Goal: Feedback & Contribution: Submit feedback/report problem

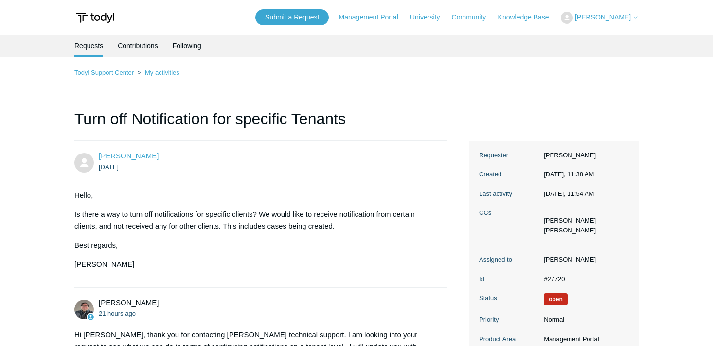
scroll to position [157, 0]
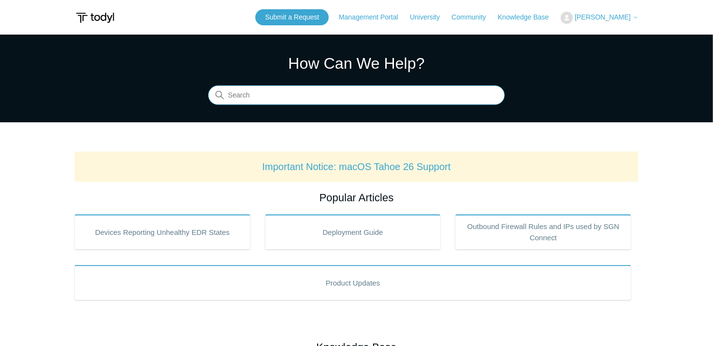
click at [314, 93] on input "Search" at bounding box center [356, 95] width 297 height 19
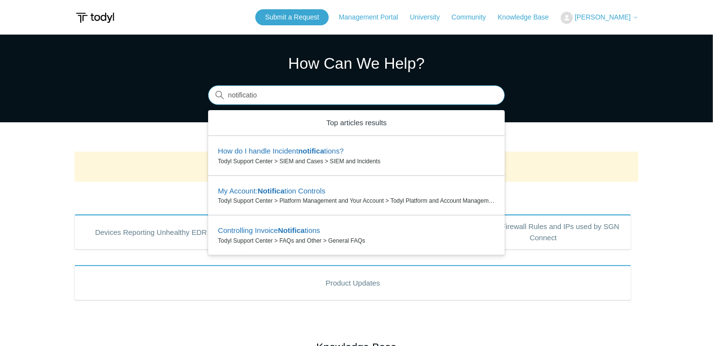
type input "notification"
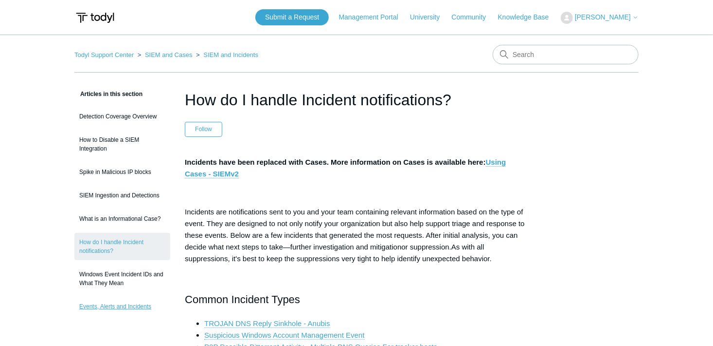
click at [143, 300] on link "Events, Alerts and Incidents" at bounding box center [122, 306] width 96 height 18
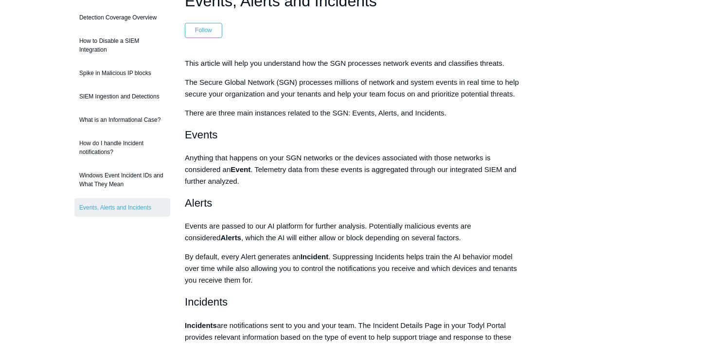
scroll to position [95, 0]
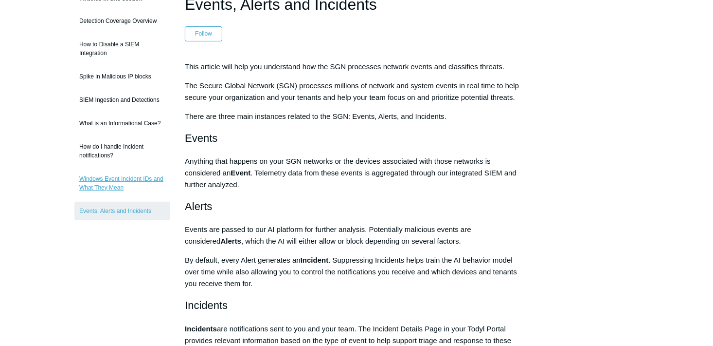
click at [134, 179] on link "Windows Event Incident IDs and What They Mean" at bounding box center [122, 182] width 96 height 27
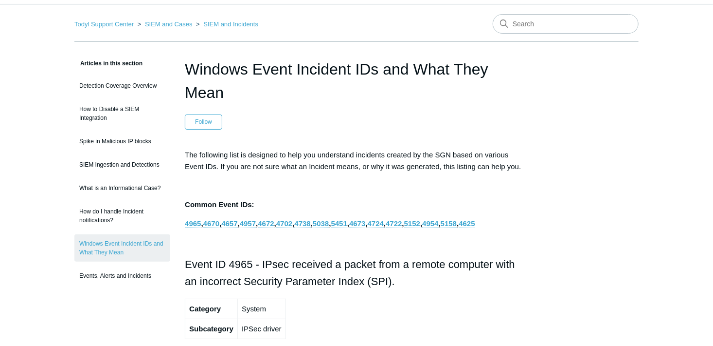
scroll to position [31, 0]
click at [121, 219] on link "How do I handle Incident notifications?" at bounding box center [122, 214] width 96 height 27
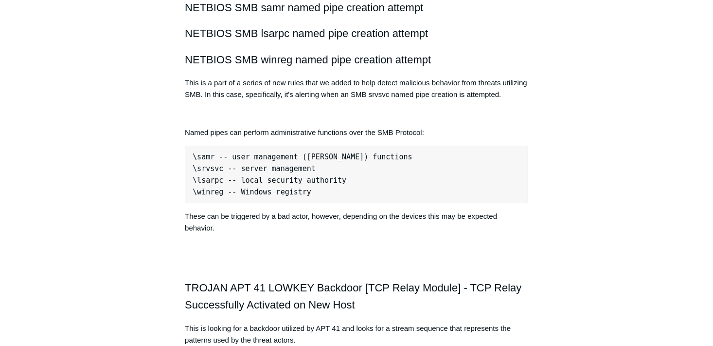
scroll to position [1625, 0]
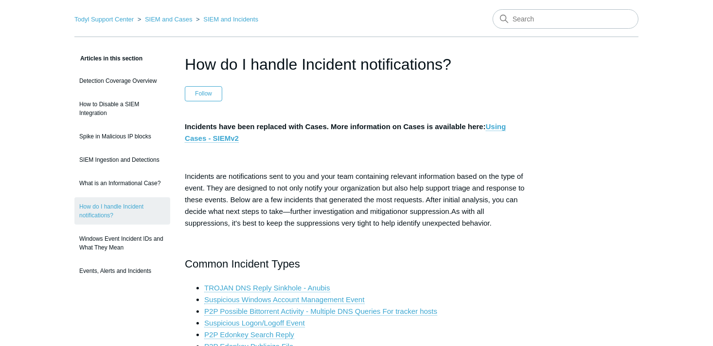
scroll to position [36, 0]
click at [141, 83] on link "Detection Coverage Overview" at bounding box center [122, 80] width 96 height 18
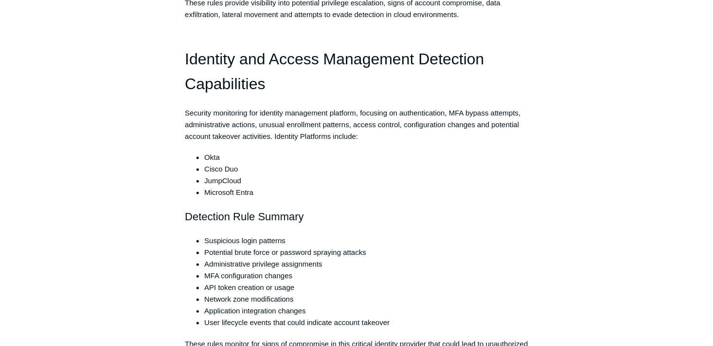
scroll to position [733, 0]
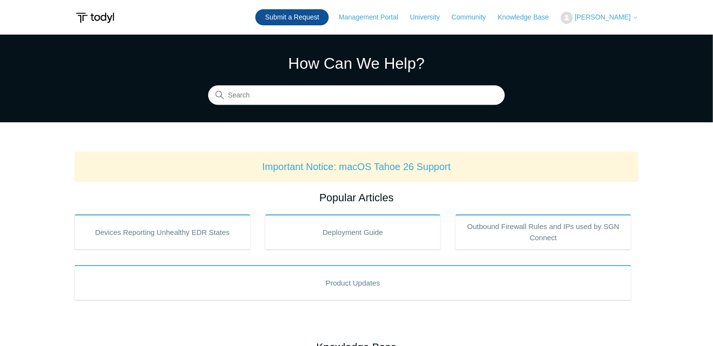
click at [326, 20] on link "Submit a Request" at bounding box center [292, 17] width 73 height 16
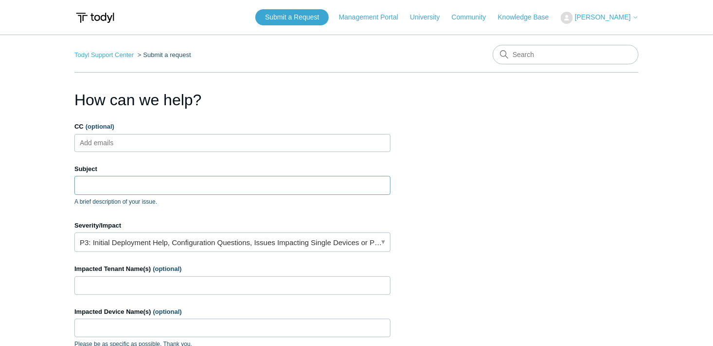
click at [164, 189] on input "Subject" at bounding box center [232, 185] width 316 height 18
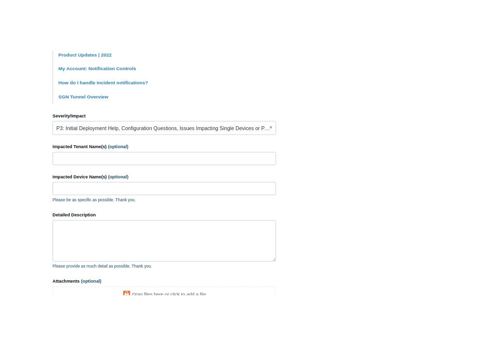
scroll to position [373, 0]
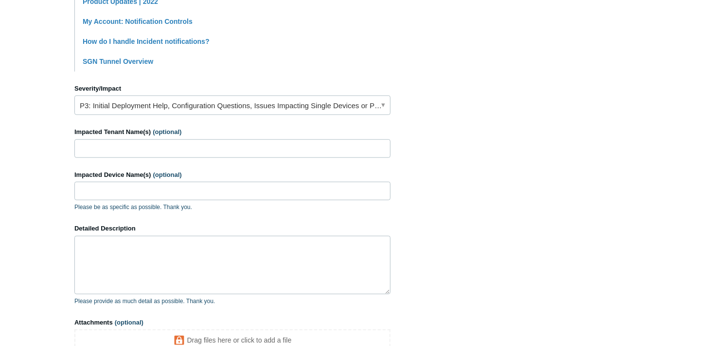
type input "Case Alerts"
click at [98, 272] on textarea "Detailed Description" at bounding box center [232, 265] width 316 height 58
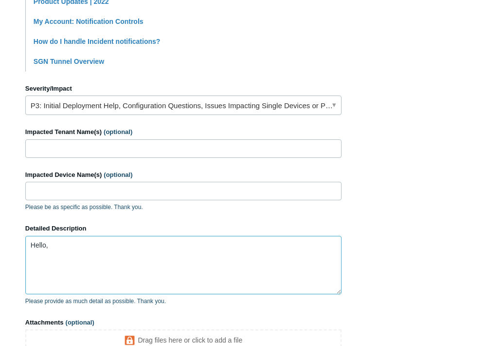
click at [137, 255] on textarea "Hello," at bounding box center [183, 265] width 316 height 58
paste textarea "We’re currently building out a structured workflow for our ticketing system and…"
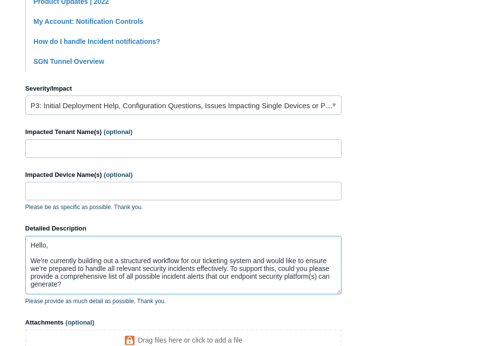
scroll to position [7, 0]
click at [152, 280] on textarea "Hello, We’re currently building out a structured workflow for our ticketing sys…" at bounding box center [183, 265] width 316 height 58
paste textarea "Specifically, we’re looking for: Alert categories (e.g., malware, suspicious pr…"
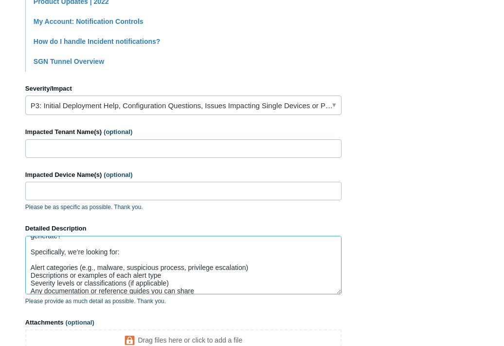
scroll to position [54, 0]
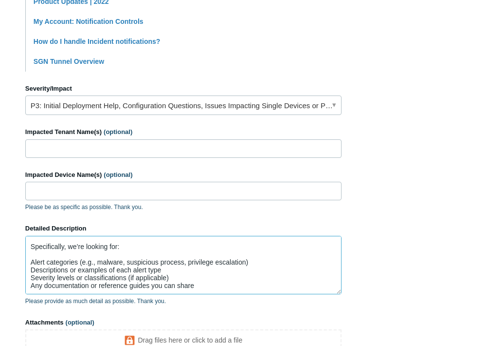
click at [173, 270] on textarea "Hello, We’re currently building out a structured workflow for our ticketing sys…" at bounding box center [183, 265] width 316 height 58
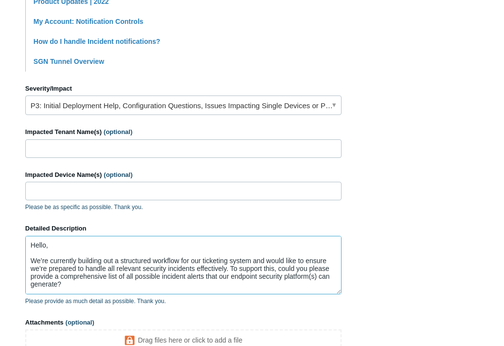
click at [126, 286] on textarea "Hello, We’re currently building out a structured workflow for our ticketing sys…" at bounding box center [183, 265] width 316 height 58
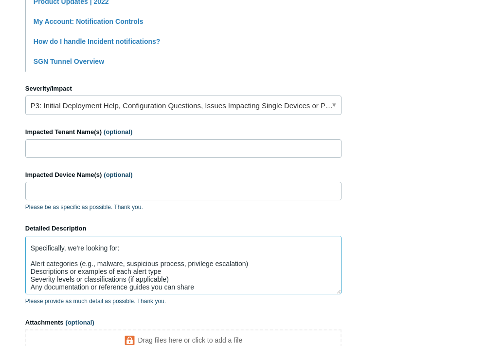
scroll to position [53, 0]
click at [256, 262] on textarea "Hello, We’re currently building out a structured workflow for our ticketing sys…" at bounding box center [183, 265] width 316 height 58
paste textarea "High-Malicious Behavior Detection Event"
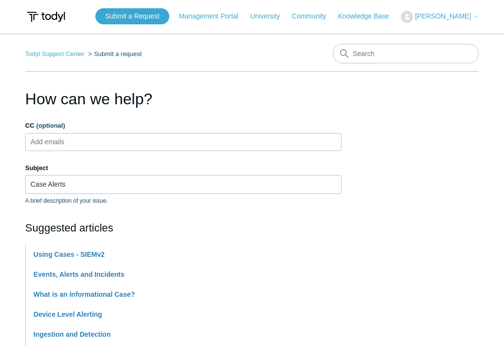
scroll to position [0, 0]
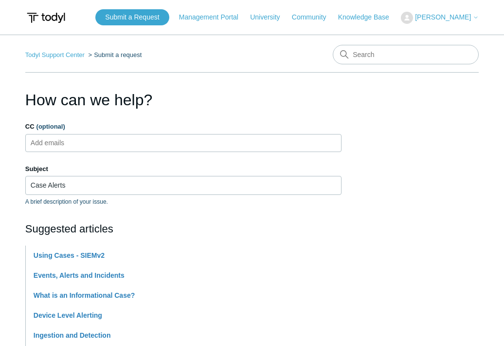
type textarea "Hello, We’re currently building out a structured workflow for our ticketing sys…"
click at [111, 145] on ul "Add emails" at bounding box center [183, 143] width 316 height 18
paste input "eliezerm@divergeit.com"
type input "eliezerm@divergeit.com"
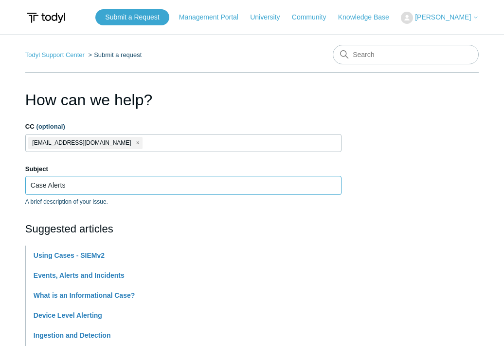
click at [84, 187] on input "Case Alerts" at bounding box center [183, 185] width 316 height 18
type input "C"
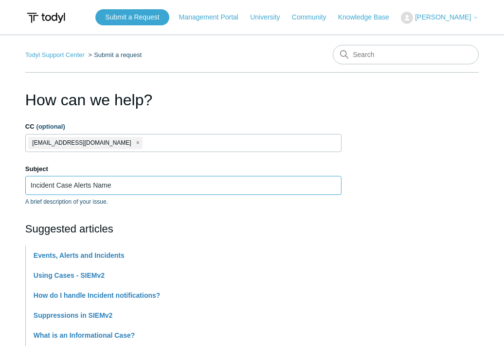
click at [86, 186] on input "Incident Case Alerts Name" at bounding box center [183, 185] width 316 height 18
click at [90, 186] on input "Incident Case Alerts Name" at bounding box center [183, 185] width 316 height 18
click at [135, 186] on input "Incident Case Alert Name" at bounding box center [183, 185] width 316 height 18
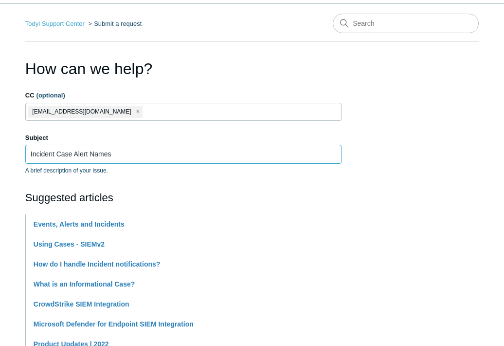
scroll to position [32, 0]
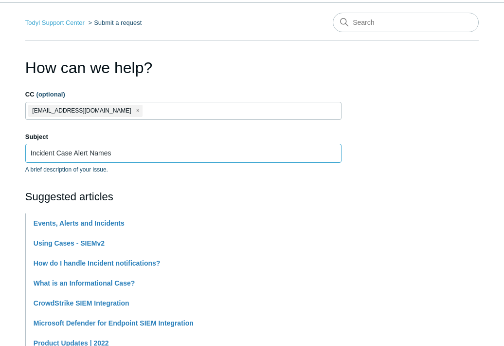
click at [30, 152] on input "Incident Case Alert Names" at bounding box center [183, 153] width 316 height 18
click at [69, 153] on input "Incident Case Alert Names" at bounding box center [183, 153] width 316 height 18
click at [75, 152] on input "Incident Case Alert Names" at bounding box center [183, 153] width 316 height 18
click at [43, 152] on input "Incident Case Alert Names" at bounding box center [183, 153] width 316 height 18
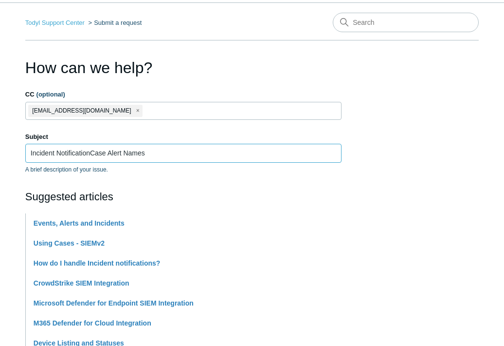
click at [119, 147] on input "Incident NotificationCase Alert Names" at bounding box center [183, 153] width 316 height 18
click at [122, 151] on input "Incident NotificationCase Alert Names" at bounding box center [183, 153] width 316 height 18
click at [127, 153] on input "Incident Notification Names" at bounding box center [183, 153] width 316 height 18
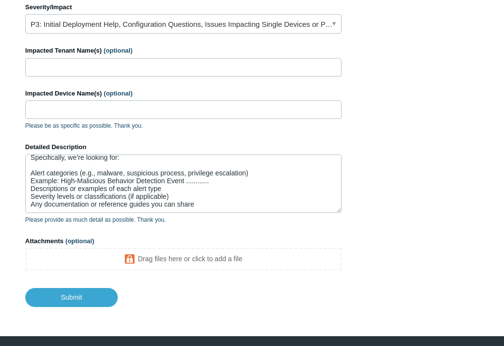
scroll to position [62, 0]
type input "Incident Notification Question"
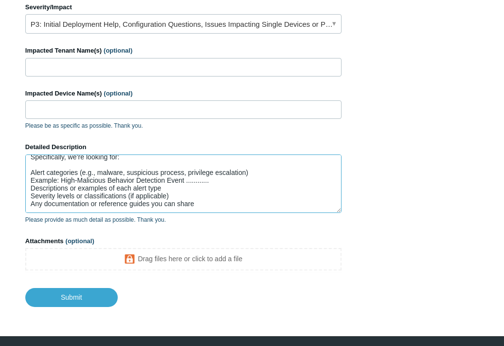
click at [207, 203] on textarea "Hello, We’re currently building out a structured workflow for our ticketing sys…" at bounding box center [183, 183] width 316 height 58
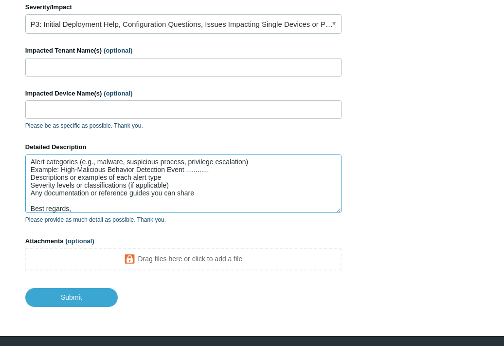
scroll to position [88, 0]
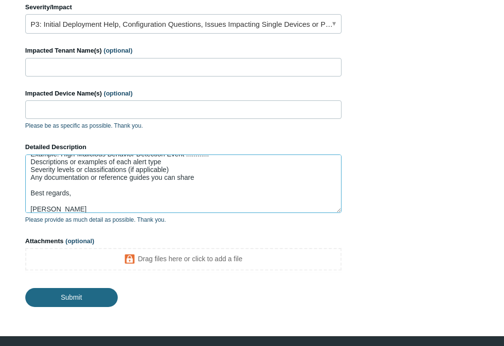
type textarea "Hello, We’re currently building out a structured workflow for our ticketing sys…"
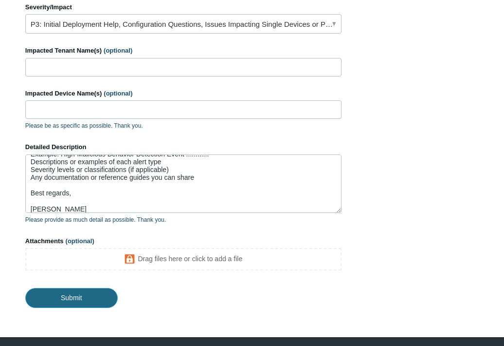
click at [98, 299] on input "Submit" at bounding box center [71, 297] width 92 height 19
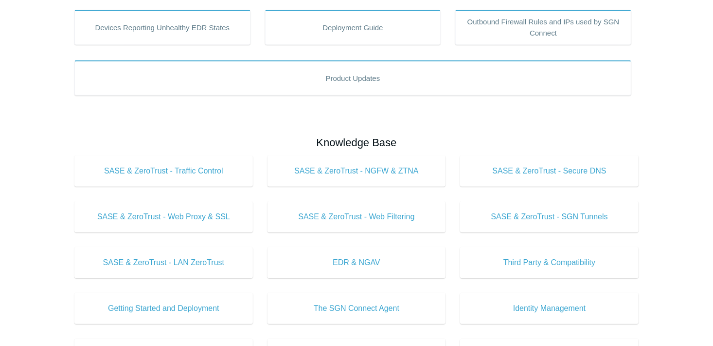
scroll to position [206, 0]
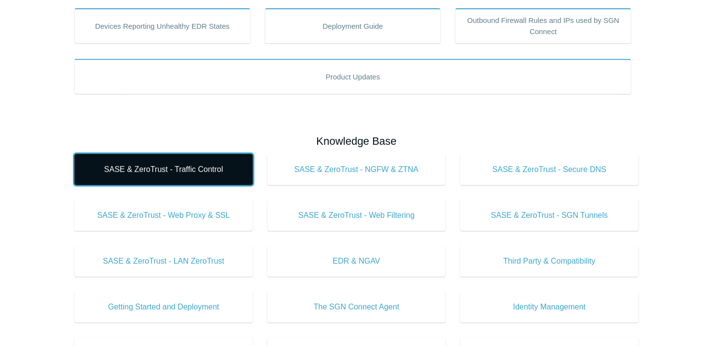
click at [208, 178] on link "SASE & ZeroTrust - Traffic Control" at bounding box center [163, 169] width 179 height 31
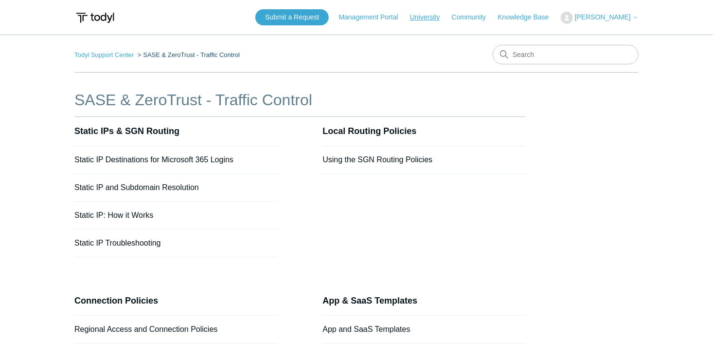
click at [425, 18] on link "University" at bounding box center [429, 17] width 39 height 10
